Goal: Task Accomplishment & Management: Manage account settings

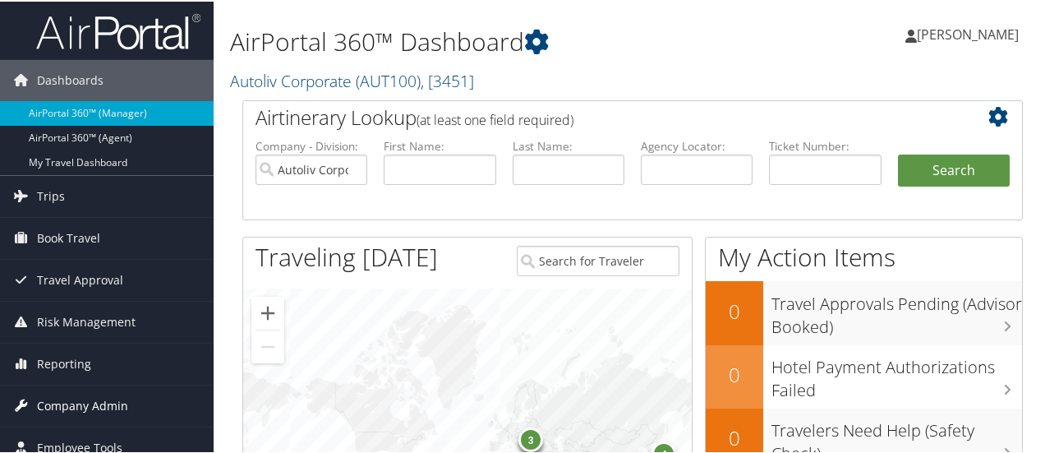
click at [97, 395] on span "Company Admin" at bounding box center [82, 404] width 91 height 41
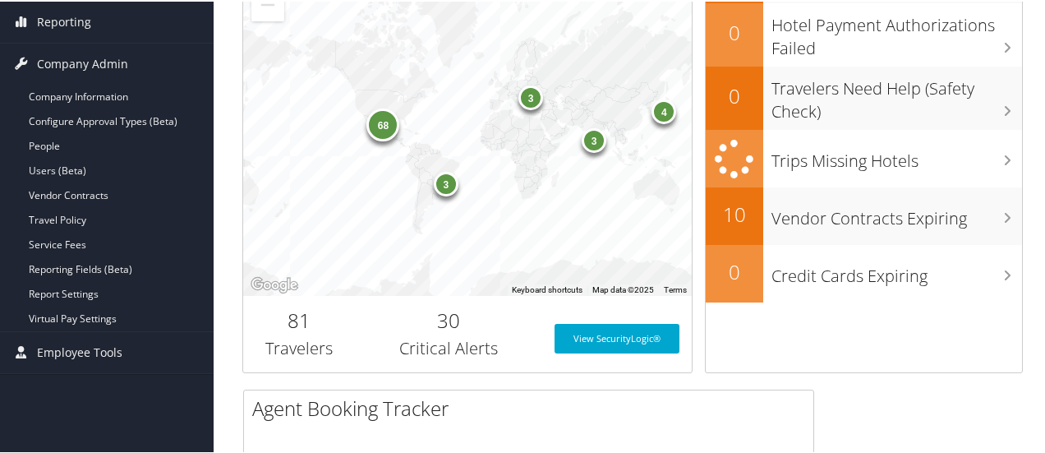
scroll to position [347, 0]
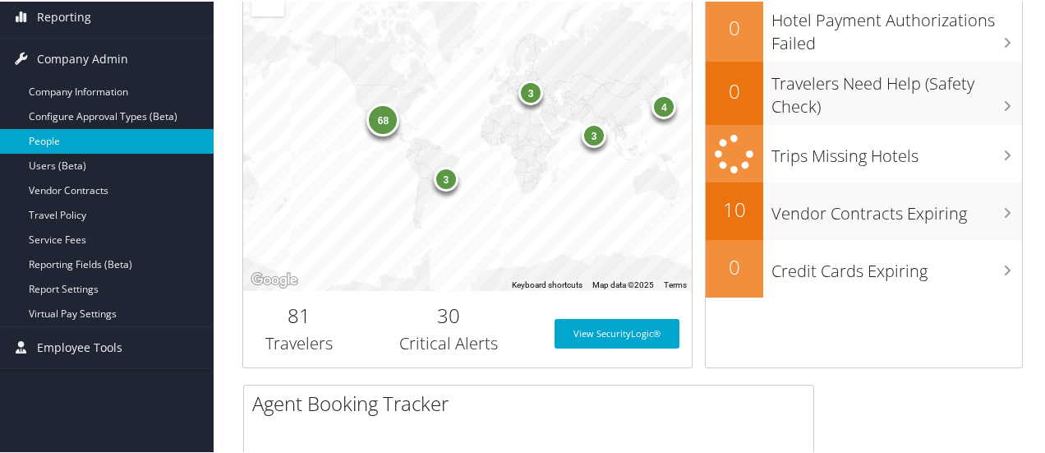
click at [123, 139] on link "People" at bounding box center [107, 139] width 214 height 25
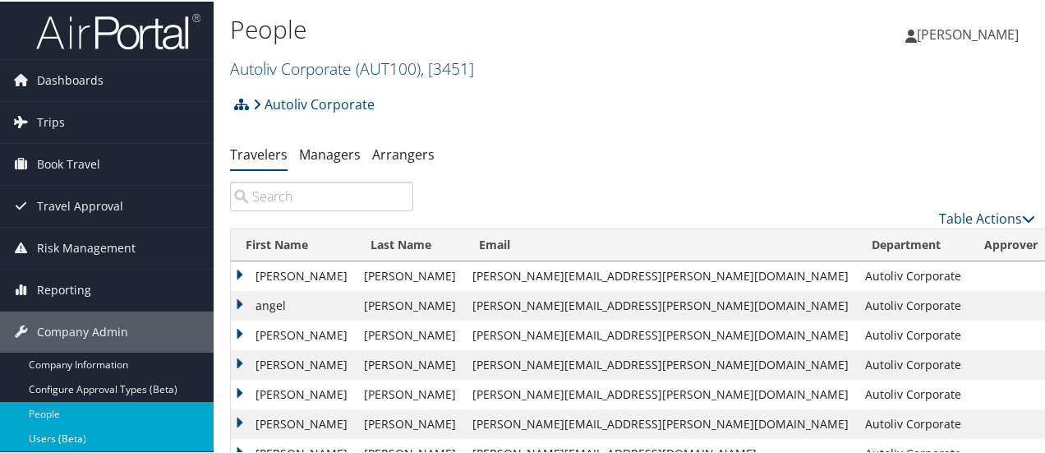
click at [126, 430] on link "Users (Beta)" at bounding box center [107, 437] width 214 height 25
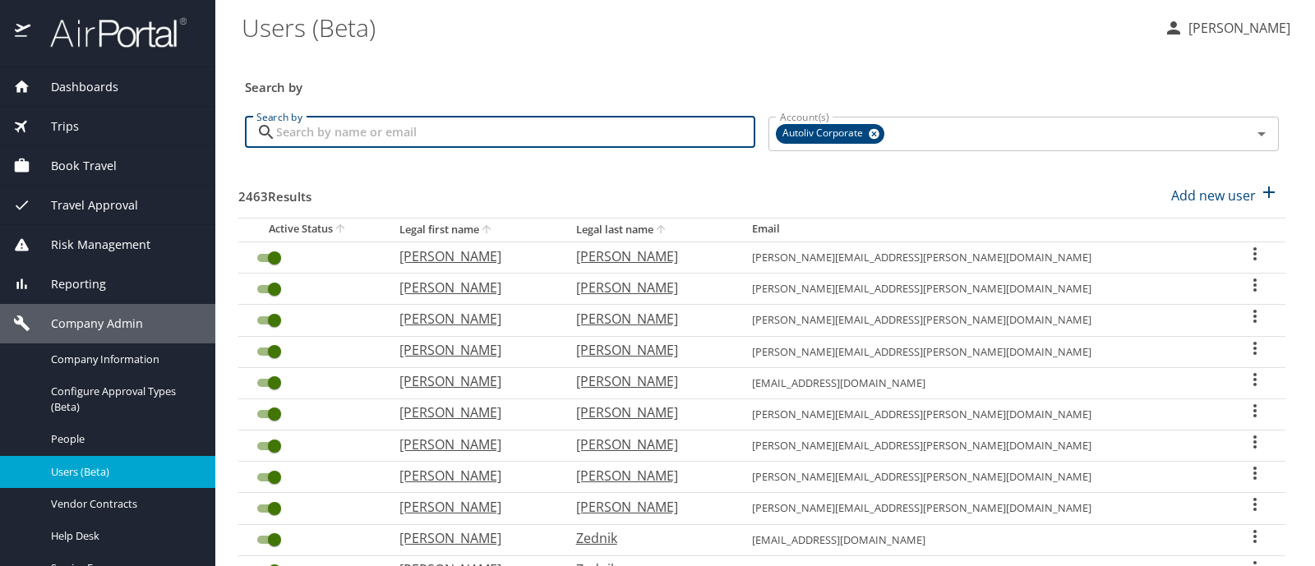
click at [366, 136] on input "Search by" at bounding box center [515, 132] width 479 height 31
type input "cyriac"
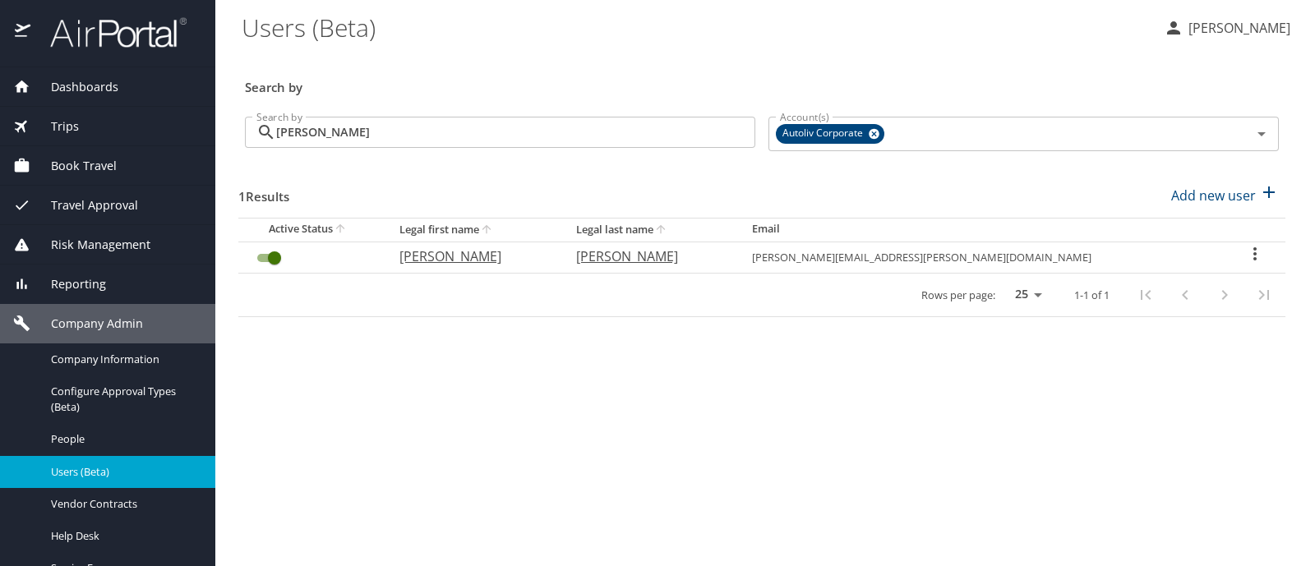
click at [1250, 252] on icon "User Search Table" at bounding box center [1255, 254] width 20 height 20
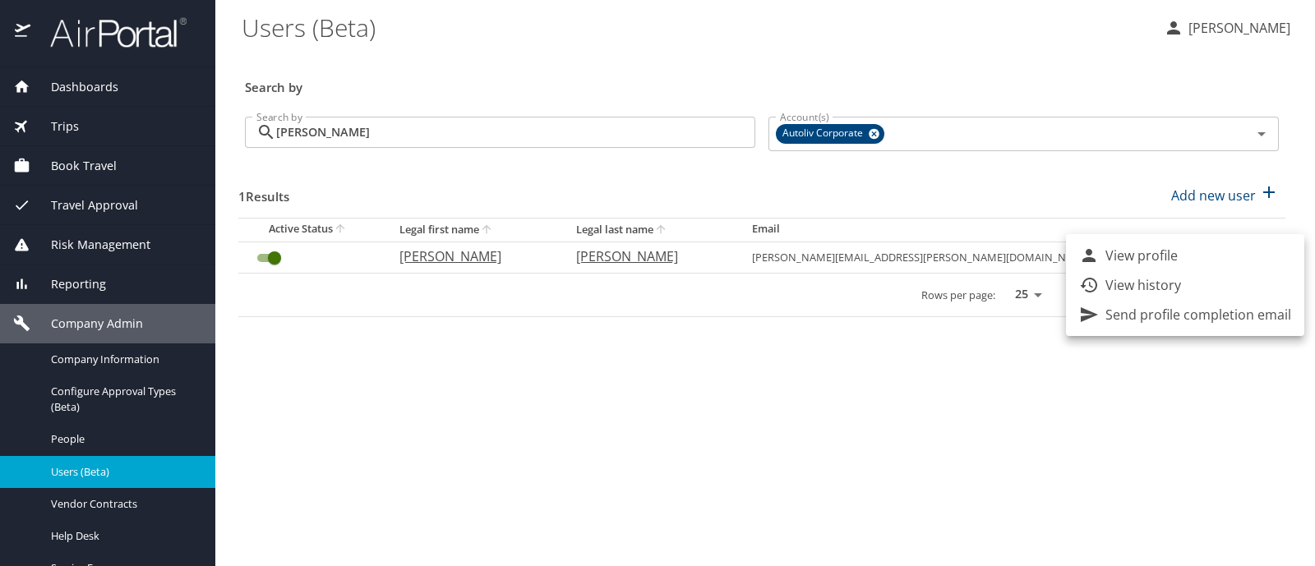
click at [1170, 249] on p "View profile" at bounding box center [1141, 256] width 72 height 20
select select "US"
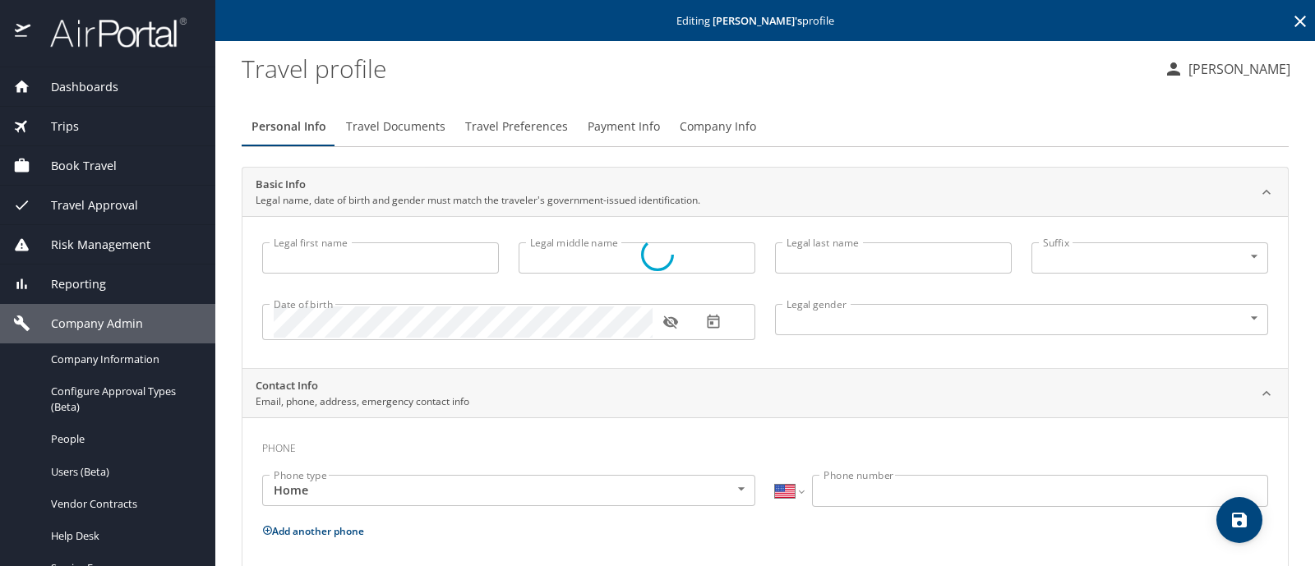
type input "Mathew"
type input "Cyriac"
type input "Male"
type input "Teena"
type input "Jacob"
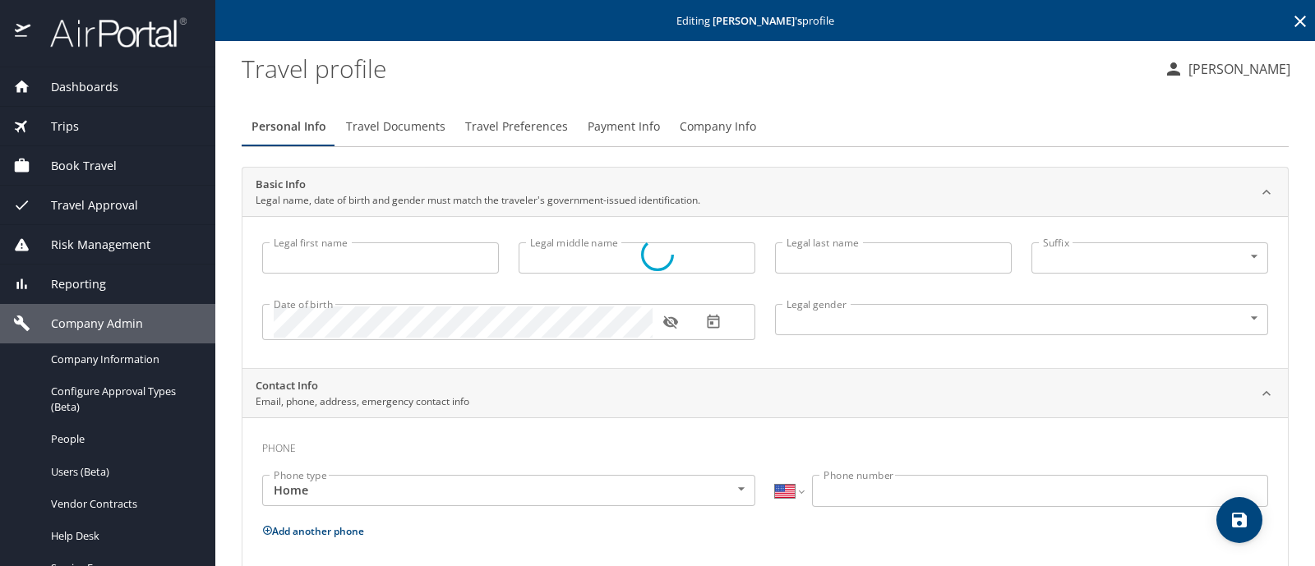
select select "ZZ"
type input "+1 755 981 4877"
type input "teenamathewnov3@gmail.com"
select select "US"
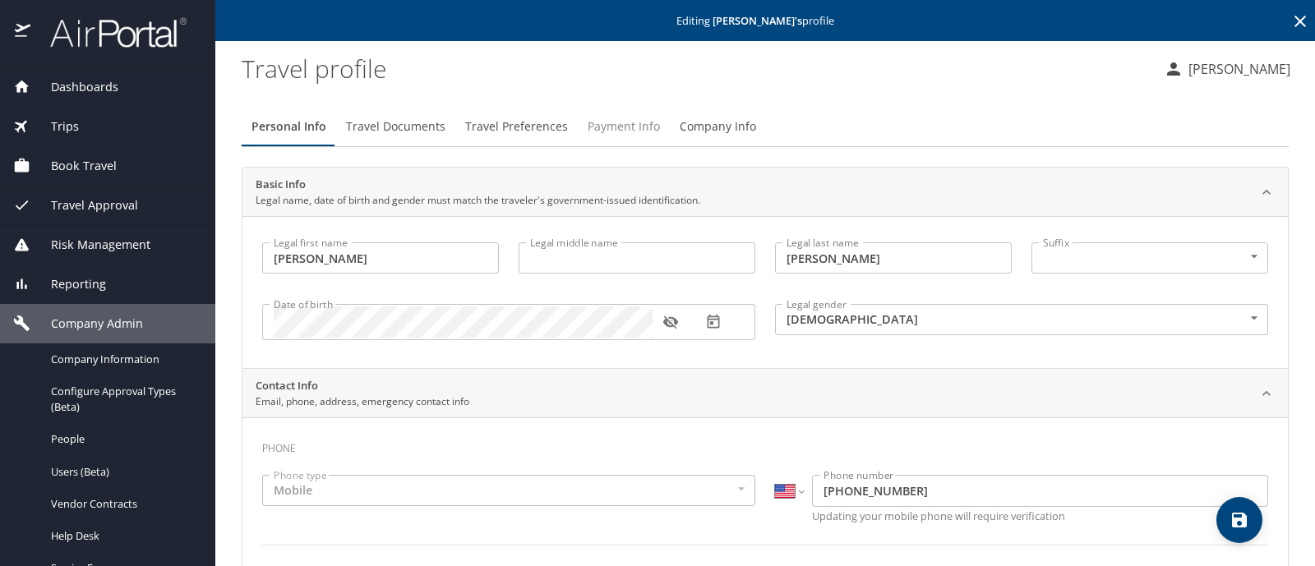
click at [639, 122] on span "Payment Info" at bounding box center [624, 127] width 72 height 21
